Goal: Task Accomplishment & Management: Manage account settings

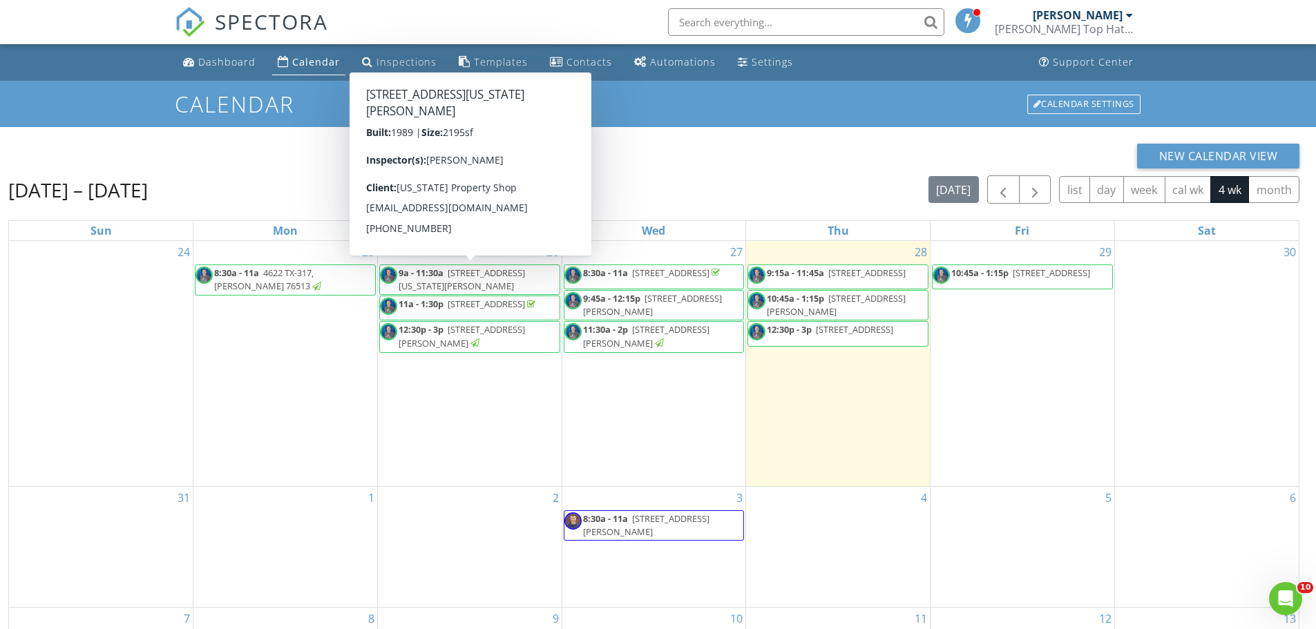
click at [443, 285] on span "307 Illinois Dr, Harker Heights 76548" at bounding box center [461, 280] width 126 height 26
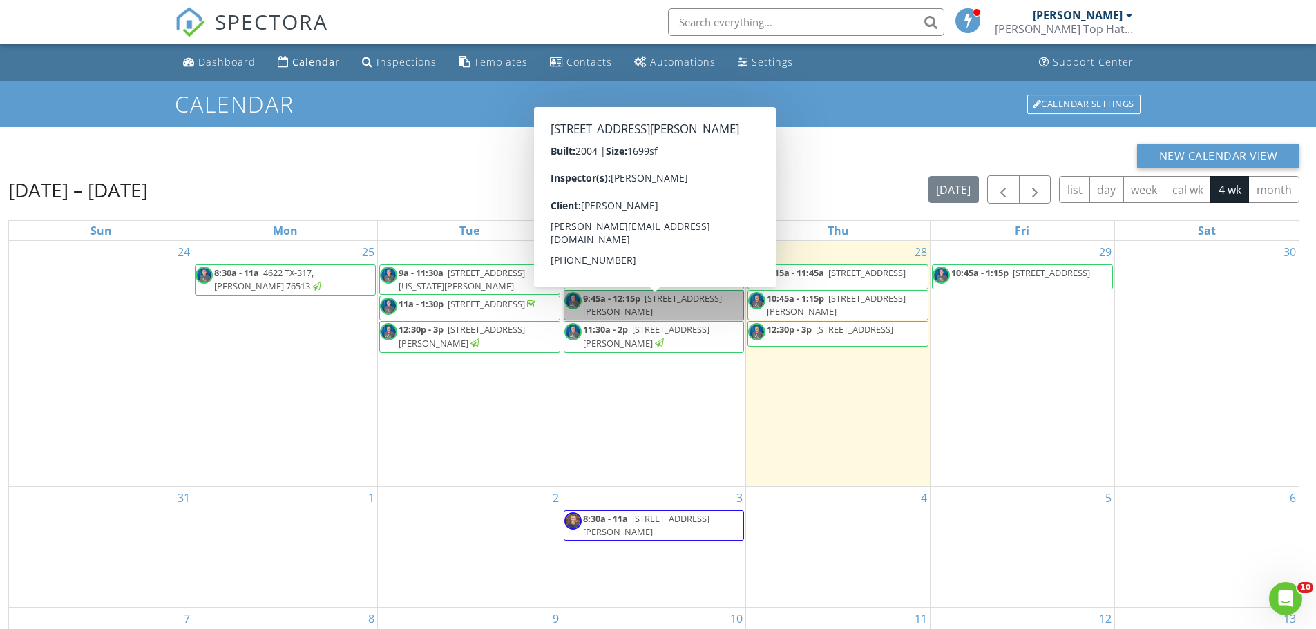
click at [620, 311] on link "9:45a - 12:15p 4307 Jim Ave, Killeen 76549" at bounding box center [654, 305] width 181 height 30
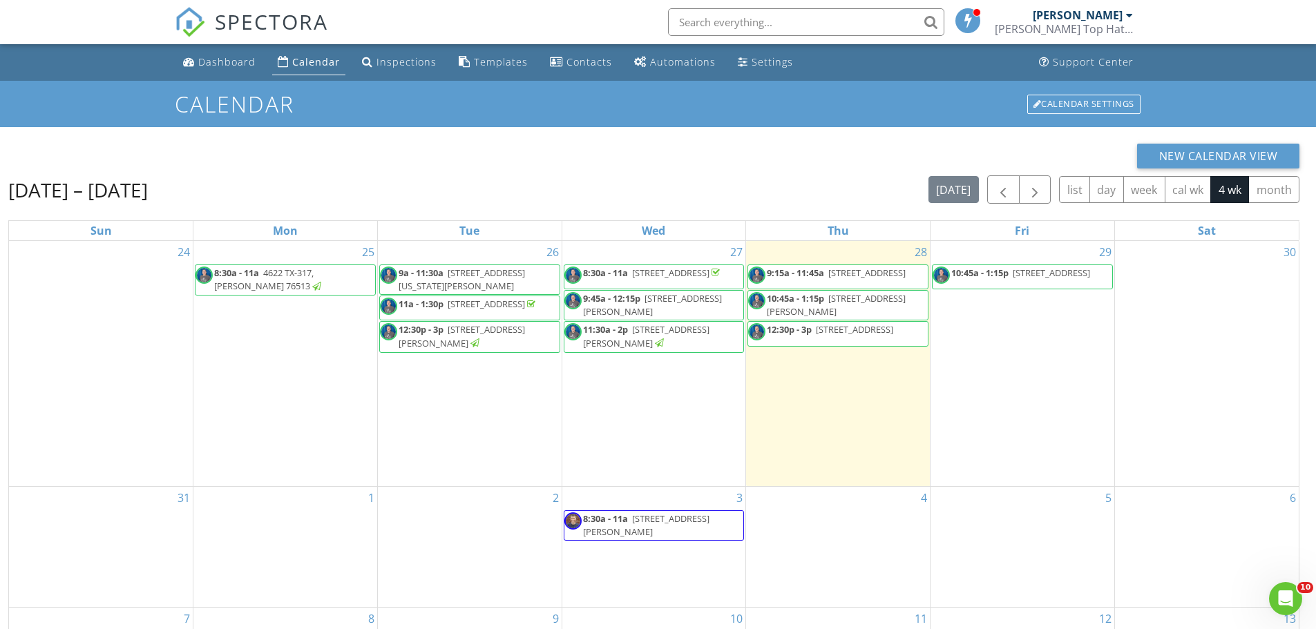
click at [660, 338] on span "712 Cattail Cir, Harker Heights 76548" at bounding box center [646, 336] width 126 height 26
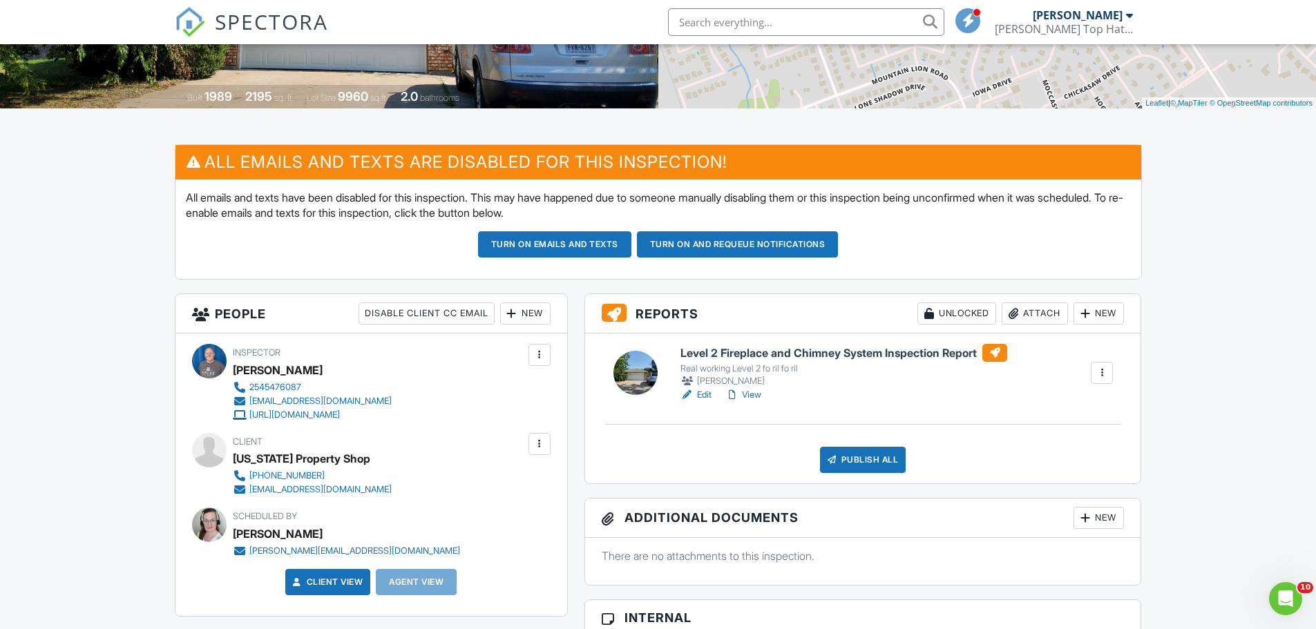
scroll to position [277, 0]
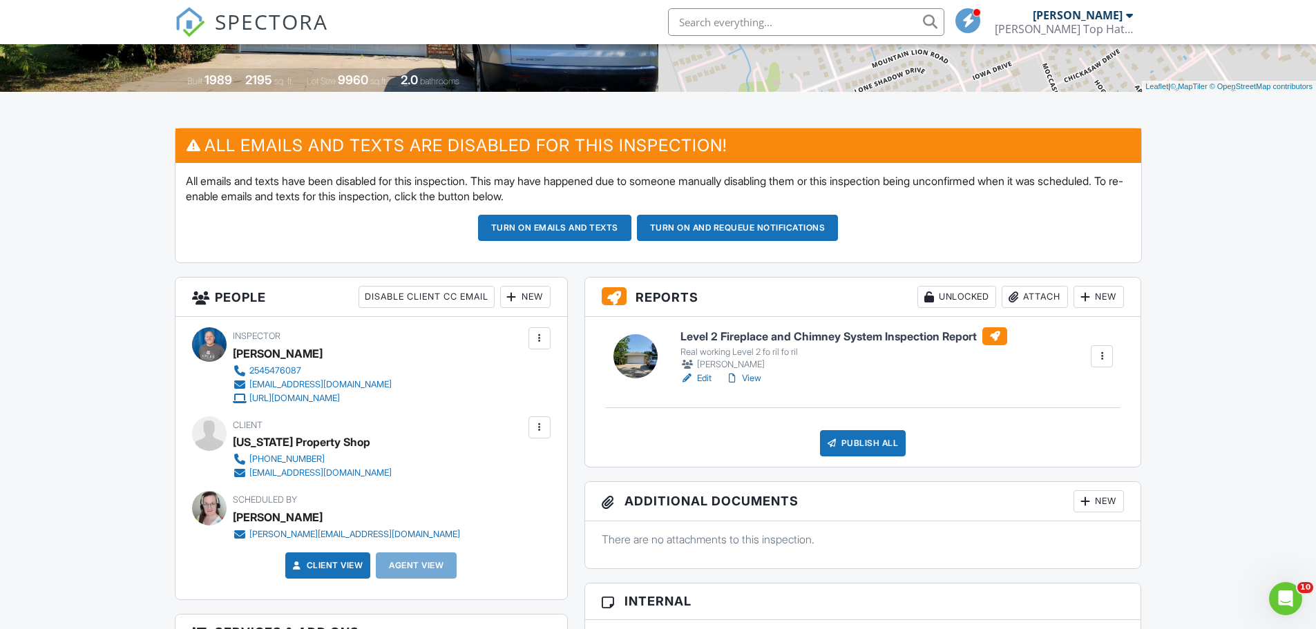
click at [755, 372] on link "View" at bounding box center [743, 379] width 36 height 14
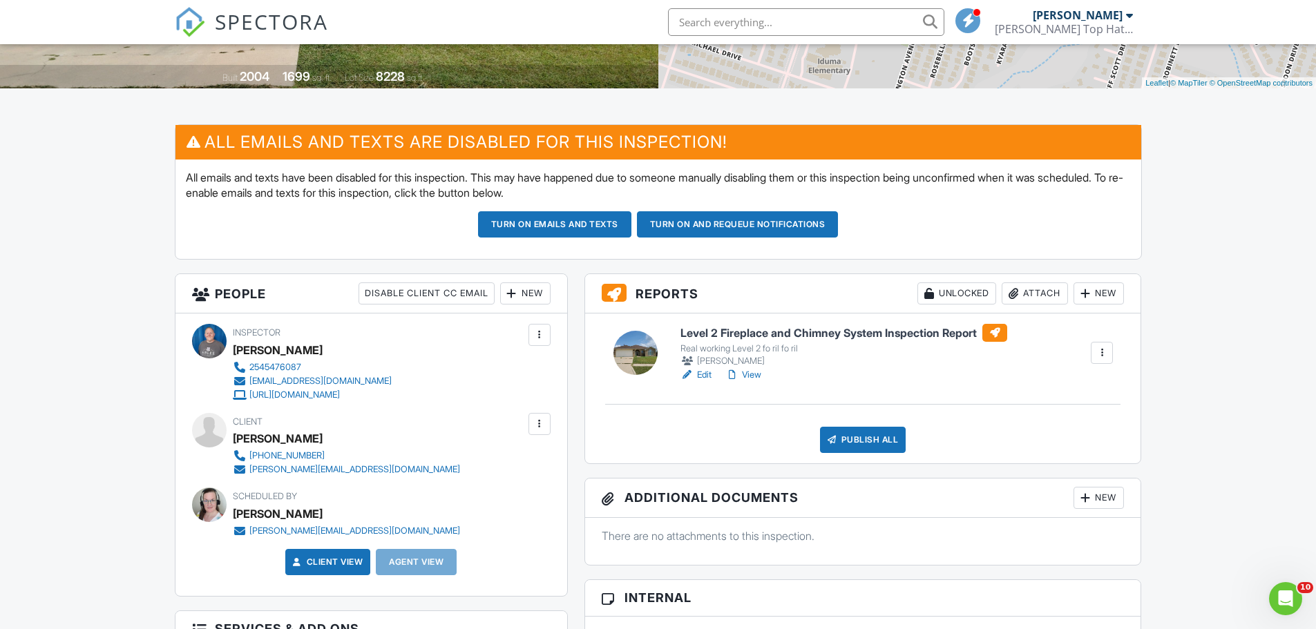
scroll to position [282, 0]
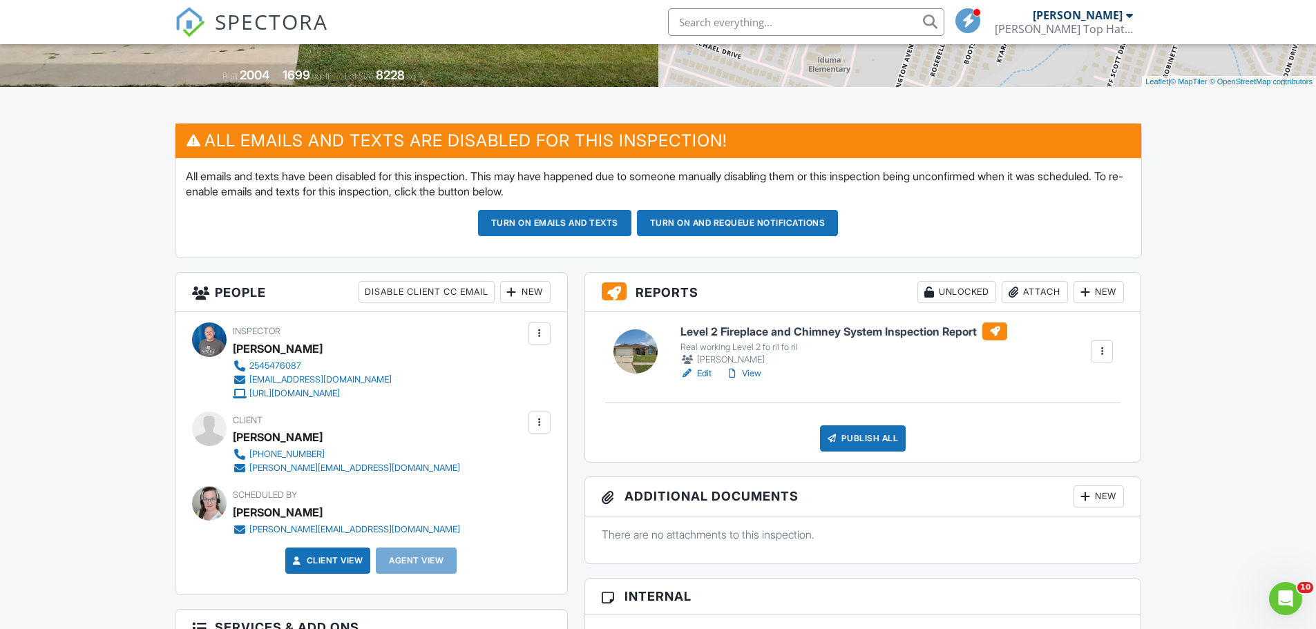
click at [755, 372] on link "View" at bounding box center [743, 374] width 36 height 14
